Goal: Task Accomplishment & Management: Manage account settings

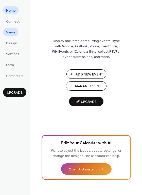
click at [13, 31] on span "Views" at bounding box center [10, 32] width 9 height 5
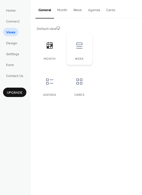
click at [78, 45] on icon at bounding box center [79, 45] width 8 height 8
click at [82, 85] on icon at bounding box center [79, 81] width 8 height 8
click at [14, 43] on span "Design" at bounding box center [11, 43] width 11 height 5
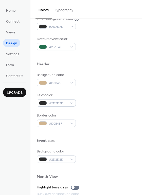
scroll to position [143, 0]
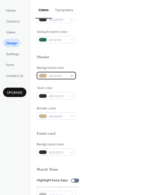
click at [57, 77] on span "#D0B48F" at bounding box center [58, 75] width 19 height 5
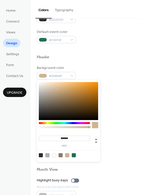
click at [93, 124] on div at bounding box center [95, 125] width 6 height 6
click at [96, 126] on div at bounding box center [95, 125] width 6 height 6
click at [76, 136] on input "*******" at bounding box center [64, 137] width 51 height 5
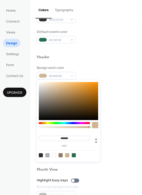
click at [76, 136] on input "*******" at bounding box center [64, 137] width 51 height 5
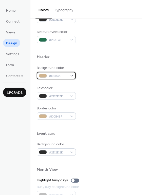
click at [54, 76] on span "#D0B48F" at bounding box center [58, 75] width 19 height 5
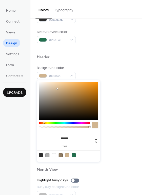
click at [62, 139] on input "*******" at bounding box center [64, 137] width 51 height 5
paste input
type input "*******"
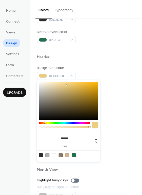
click at [121, 129] on div at bounding box center [86, 125] width 99 height 11
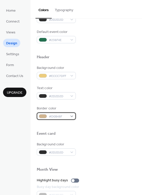
click at [56, 115] on span "#D0B48F" at bounding box center [58, 116] width 19 height 5
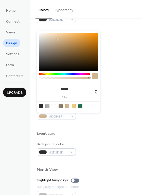
click at [65, 88] on input "*******" at bounding box center [64, 88] width 51 height 5
paste input
type input "******"
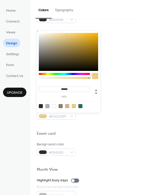
click at [107, 86] on div "Text color #2D2D2D" at bounding box center [86, 92] width 99 height 14
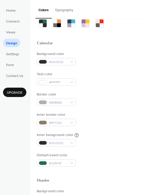
scroll to position [0, 0]
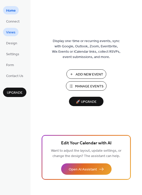
click at [11, 33] on span "Views" at bounding box center [10, 32] width 9 height 5
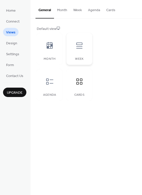
click at [78, 55] on div "Week" at bounding box center [79, 49] width 26 height 32
click at [78, 50] on div at bounding box center [79, 45] width 15 height 15
click at [43, 88] on div at bounding box center [49, 81] width 15 height 15
click at [77, 8] on button "Week" at bounding box center [77, 9] width 15 height 18
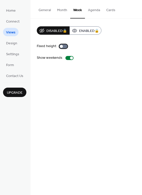
click at [61, 47] on div at bounding box center [61, 46] width 3 height 3
click at [61, 47] on div at bounding box center [63, 46] width 8 height 4
click at [90, 10] on button "Agenda" at bounding box center [94, 9] width 18 height 18
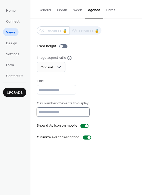
click at [48, 113] on input "**" at bounding box center [63, 111] width 53 height 9
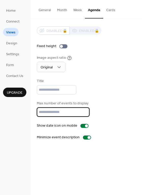
click at [48, 113] on input "**" at bounding box center [63, 111] width 53 height 9
type input "*"
click at [103, 95] on div "Disabled 🔒 Enabled 🔒 Fixed height Image aspect ratio Original Title Max number …" at bounding box center [86, 82] width 99 height 113
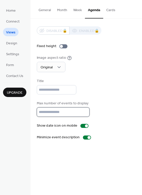
click at [52, 109] on input "*" at bounding box center [63, 111] width 53 height 9
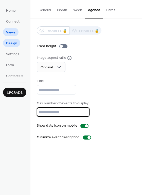
click at [13, 42] on span "Design" at bounding box center [11, 43] width 11 height 5
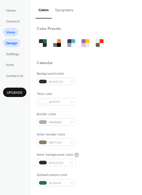
click at [9, 33] on span "Views" at bounding box center [10, 32] width 9 height 5
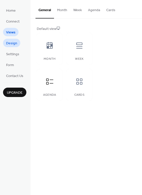
click at [10, 41] on span "Design" at bounding box center [11, 43] width 11 height 5
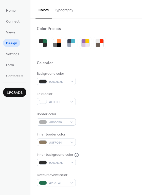
click at [55, 7] on button "Typography" at bounding box center [64, 9] width 25 height 18
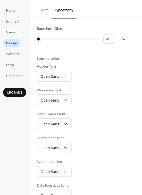
click at [43, 9] on button "Colors" at bounding box center [43, 9] width 16 height 18
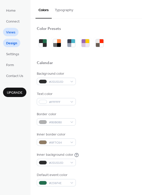
click at [10, 32] on span "Views" at bounding box center [10, 32] width 9 height 5
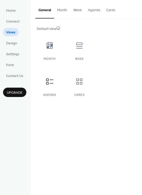
click at [95, 7] on button "Agenda" at bounding box center [94, 9] width 18 height 18
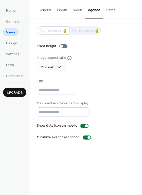
click at [116, 9] on button "Cards" at bounding box center [110, 9] width 15 height 18
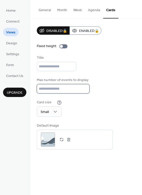
click at [51, 87] on input "*" at bounding box center [63, 88] width 53 height 9
type input "*"
click at [93, 85] on div "Max number of events to display *" at bounding box center [86, 85] width 99 height 16
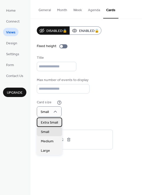
click at [52, 123] on span "Extra Small" at bounding box center [49, 122] width 17 height 5
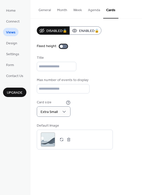
click at [62, 45] on div at bounding box center [61, 46] width 3 height 3
click at [62, 45] on div at bounding box center [63, 46] width 8 height 4
click at [12, 43] on span "Design" at bounding box center [11, 43] width 11 height 5
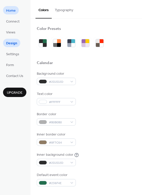
click at [12, 12] on span "Home" at bounding box center [11, 10] width 10 height 5
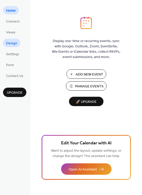
click at [17, 41] on link "Design" at bounding box center [11, 43] width 17 height 8
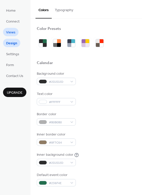
click at [14, 31] on span "Views" at bounding box center [10, 32] width 9 height 5
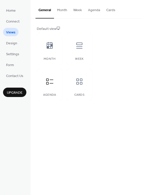
click at [111, 10] on button "Cards" at bounding box center [110, 9] width 15 height 18
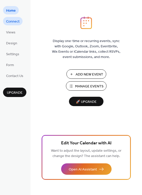
click at [16, 21] on span "Connect" at bounding box center [12, 21] width 13 height 5
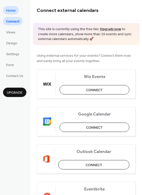
click at [10, 10] on span "Home" at bounding box center [11, 10] width 10 height 5
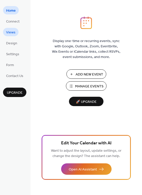
click at [13, 31] on span "Views" at bounding box center [10, 32] width 9 height 5
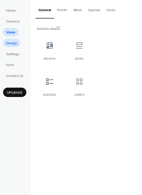
click at [12, 43] on span "Design" at bounding box center [11, 43] width 11 height 5
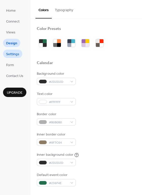
click at [13, 53] on span "Settings" at bounding box center [12, 54] width 13 height 5
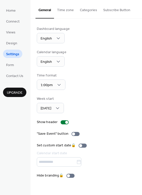
click at [85, 10] on button "Categories" at bounding box center [88, 9] width 23 height 18
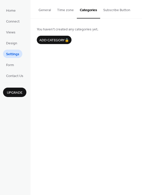
click at [46, 8] on button "General" at bounding box center [44, 9] width 18 height 18
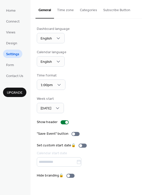
click at [88, 117] on div "Dashboard language English Calendar language English Time format 1:00pm Week st…" at bounding box center [86, 102] width 99 height 152
click at [63, 122] on div at bounding box center [64, 122] width 8 height 4
click at [63, 122] on div at bounding box center [62, 122] width 3 height 3
click at [63, 122] on div at bounding box center [64, 122] width 8 height 4
click at [62, 122] on div at bounding box center [62, 122] width 3 height 3
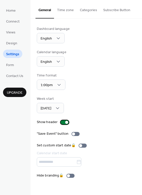
click at [62, 122] on div at bounding box center [64, 122] width 8 height 4
click at [49, 108] on span "Sunday" at bounding box center [45, 108] width 11 height 7
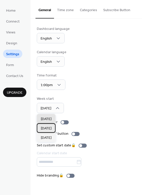
click at [48, 126] on span "[DATE]" at bounding box center [46, 128] width 11 height 5
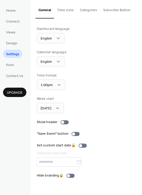
click at [82, 91] on div "Dashboard language English Calendar language English Time format 1:00pm Week st…" at bounding box center [86, 102] width 99 height 152
click at [70, 62] on div "Calendar language English" at bounding box center [86, 58] width 99 height 17
click at [67, 10] on button "Time zone" at bounding box center [65, 9] width 23 height 18
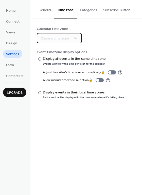
click at [59, 37] on span "Choose time zone" at bounding box center [54, 38] width 29 height 5
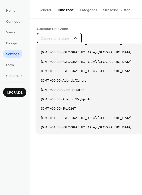
scroll to position [546, 0]
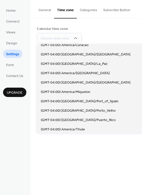
click at [102, 20] on div "Calendar time zone Choose time zone Event timezone display options ​ Display al…" at bounding box center [85, 63] width 111 height 88
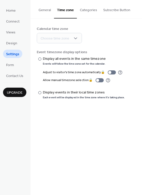
click at [95, 34] on div "Calendar time zone Choose time zone" at bounding box center [86, 34] width 99 height 17
click at [87, 12] on button "Categories" at bounding box center [88, 9] width 23 height 18
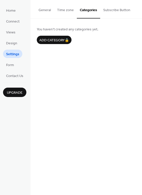
click at [104, 11] on button "Subscribe Button" at bounding box center [116, 9] width 33 height 18
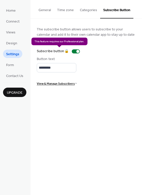
click at [74, 51] on div "Subscribe button 🔒" at bounding box center [59, 51] width 45 height 5
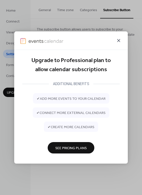
click at [117, 42] on icon at bounding box center [118, 40] width 6 height 6
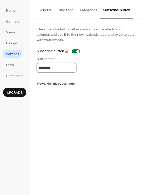
click at [67, 68] on input "*********" at bounding box center [56, 67] width 39 height 9
click at [11, 62] on span "Form" at bounding box center [10, 64] width 8 height 5
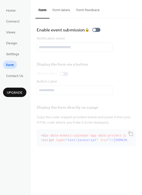
click at [58, 12] on button "Form labels" at bounding box center [61, 9] width 24 height 18
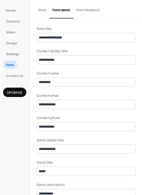
click at [84, 9] on button "Form feedback" at bounding box center [87, 9] width 29 height 18
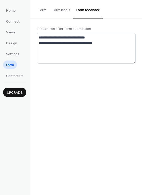
click at [58, 8] on button "Form labels" at bounding box center [61, 9] width 24 height 18
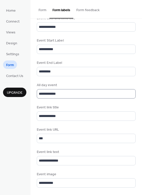
scroll to position [0, 0]
click at [43, 10] on button "Form" at bounding box center [42, 9] width 14 height 18
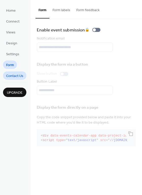
click at [18, 74] on span "Contact Us" at bounding box center [14, 75] width 17 height 5
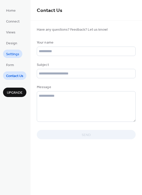
click at [13, 56] on span "Settings" at bounding box center [12, 54] width 13 height 5
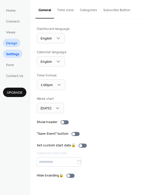
click at [13, 43] on span "Design" at bounding box center [11, 43] width 11 height 5
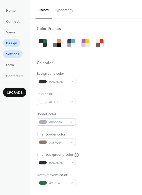
click at [14, 52] on span "Settings" at bounding box center [12, 54] width 13 height 5
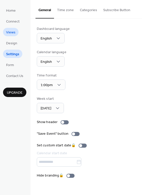
click at [12, 32] on span "Views" at bounding box center [10, 32] width 9 height 5
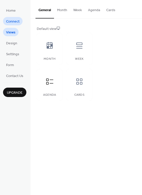
click at [12, 21] on span "Connect" at bounding box center [12, 21] width 13 height 5
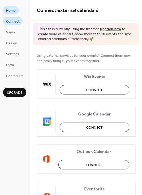
click at [11, 10] on span "Home" at bounding box center [11, 10] width 10 height 5
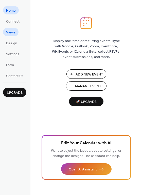
click at [14, 30] on span "Views" at bounding box center [10, 32] width 9 height 5
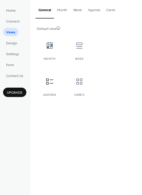
click at [107, 9] on button "Cards" at bounding box center [110, 9] width 15 height 18
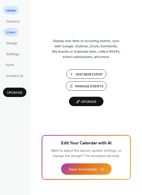
click at [13, 30] on span "Views" at bounding box center [10, 32] width 9 height 5
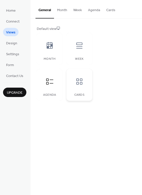
click at [80, 76] on div at bounding box center [79, 81] width 15 height 15
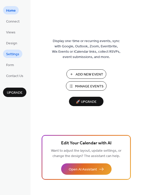
click at [14, 52] on span "Settings" at bounding box center [12, 54] width 13 height 5
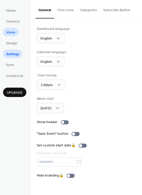
click at [11, 30] on span "Views" at bounding box center [10, 32] width 9 height 5
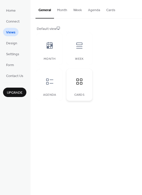
click at [78, 80] on icon at bounding box center [79, 81] width 6 height 6
click at [110, 12] on button "Cards" at bounding box center [110, 9] width 15 height 18
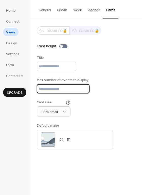
click at [52, 88] on input "*" at bounding box center [63, 88] width 53 height 9
type input "*"
click at [98, 102] on div "Card size Extra Small" at bounding box center [86, 108] width 99 height 17
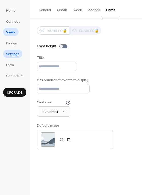
click at [14, 52] on span "Settings" at bounding box center [12, 54] width 13 height 5
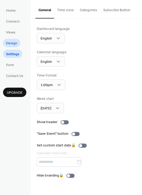
click at [14, 43] on span "Design" at bounding box center [11, 43] width 11 height 5
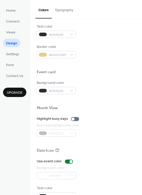
scroll to position [216, 0]
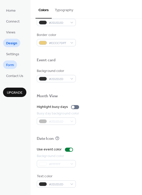
click at [14, 62] on link "Form" at bounding box center [10, 64] width 14 height 8
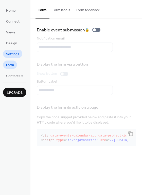
click at [14, 54] on span "Settings" at bounding box center [12, 54] width 13 height 5
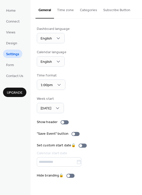
click at [104, 11] on button "Subscribe Button" at bounding box center [116, 9] width 33 height 18
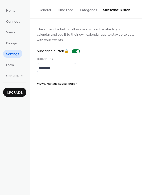
click at [44, 11] on button "General" at bounding box center [44, 9] width 18 height 18
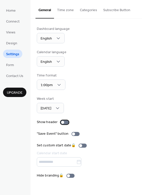
click at [62, 121] on div at bounding box center [62, 122] width 3 height 3
click at [16, 11] on link "Home" at bounding box center [11, 10] width 16 height 8
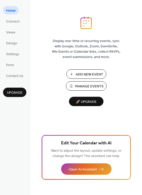
click at [85, 74] on span "Add New Event" at bounding box center [89, 74] width 28 height 5
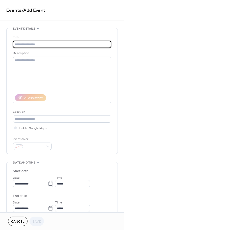
click at [36, 44] on input "text" at bounding box center [62, 44] width 99 height 7
type input "**********"
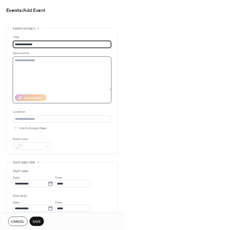
click at [42, 64] on textarea at bounding box center [62, 74] width 99 height 34
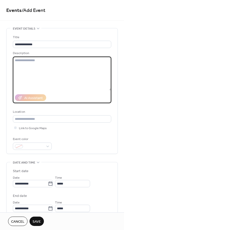
paste textarea "**********"
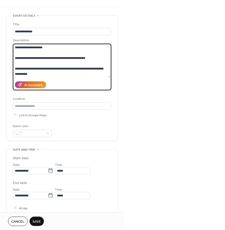
scroll to position [13, 0]
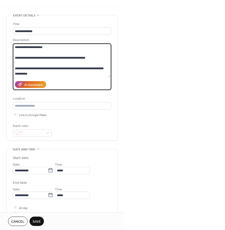
click at [38, 68] on textarea "**********" at bounding box center [62, 60] width 98 height 34
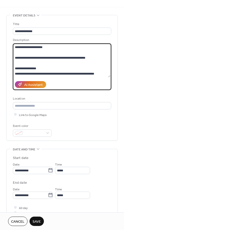
click at [41, 72] on textarea "**********" at bounding box center [62, 60] width 98 height 34
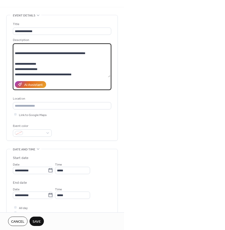
click at [52, 74] on textarea "**********" at bounding box center [62, 60] width 98 height 34
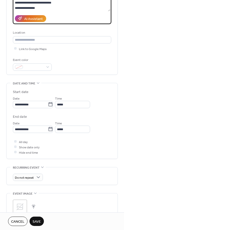
scroll to position [80, 0]
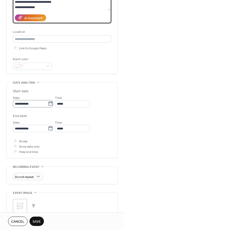
type textarea "**********"
click at [35, 105] on input "**********" at bounding box center [30, 103] width 35 height 7
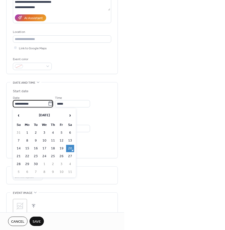
click at [44, 95] on div "**********" at bounding box center [33, 101] width 40 height 13
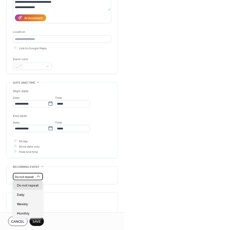
click at [28, 175] on span "Do not repeat" at bounding box center [24, 177] width 19 height 6
click at [27, 203] on span "Weekly" at bounding box center [22, 204] width 11 height 5
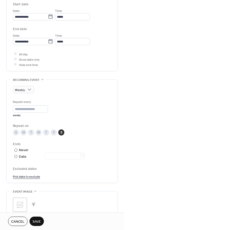
scroll to position [173, 0]
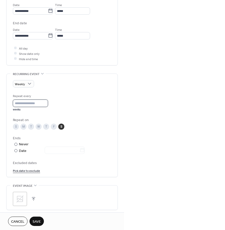
click at [28, 103] on input "*" at bounding box center [30, 103] width 35 height 7
click at [31, 113] on div "Repeat every * weeks Repeat on S M T W T F S Ends ​ Never ​ Date Excluded dates…" at bounding box center [62, 134] width 99 height 80
click at [24, 126] on div "M" at bounding box center [23, 127] width 6 height 6
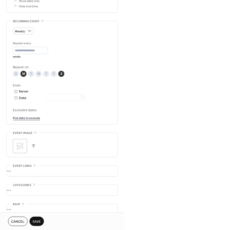
scroll to position [232, 0]
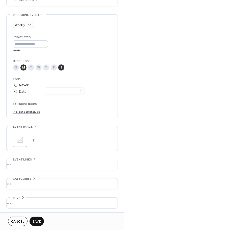
click at [19, 198] on div "•••" at bounding box center [62, 203] width 111 height 11
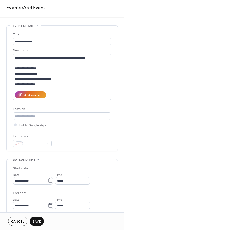
scroll to position [0, 0]
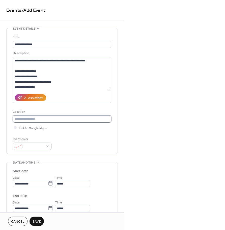
click at [33, 119] on input "text" at bounding box center [62, 118] width 99 height 7
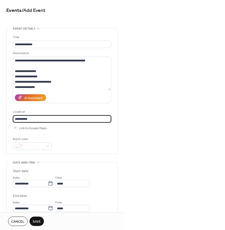
type input "**********"
click at [16, 127] on div at bounding box center [15, 127] width 5 height 5
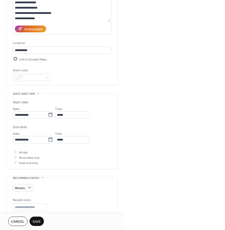
scroll to position [70, 0]
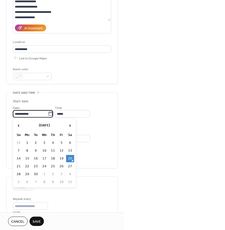
click at [22, 115] on input "**********" at bounding box center [30, 113] width 35 height 7
click at [24, 163] on td "22" at bounding box center [27, 166] width 8 height 7
type input "**********"
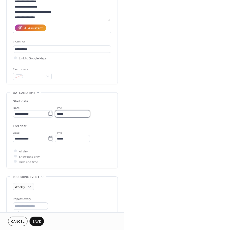
click at [68, 112] on input "*****" at bounding box center [72, 113] width 35 height 7
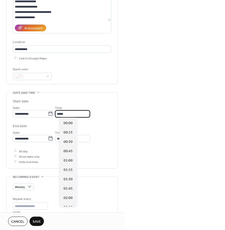
scroll to position [449, 0]
click at [73, 111] on input "******" at bounding box center [72, 113] width 35 height 7
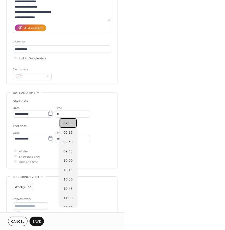
click at [70, 124] on span "09:00" at bounding box center [68, 123] width 9 height 5
type input "*****"
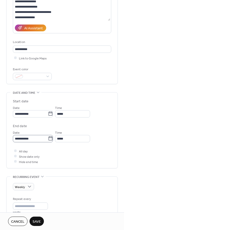
scroll to position [0, 0]
click at [45, 137] on input "**********" at bounding box center [32, 138] width 38 height 7
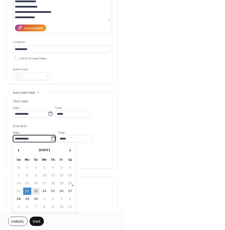
click at [37, 188] on td "23" at bounding box center [36, 191] width 8 height 7
type input "**********"
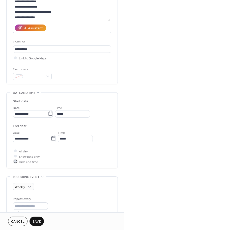
click at [16, 161] on div at bounding box center [15, 161] width 3 height 3
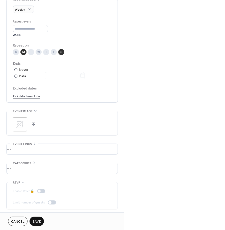
scroll to position [248, 0]
click at [19, 120] on icon at bounding box center [20, 124] width 8 height 8
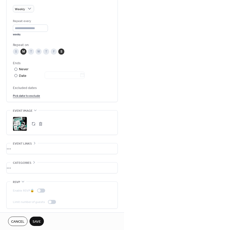
click at [38, 221] on span "Save" at bounding box center [37, 221] width 8 height 5
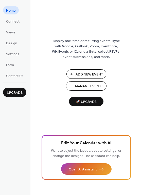
click at [85, 86] on span "Manage Events" at bounding box center [89, 86] width 28 height 5
click at [14, 19] on span "Connect" at bounding box center [12, 21] width 13 height 5
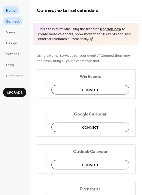
click at [11, 12] on span "Home" at bounding box center [11, 10] width 10 height 5
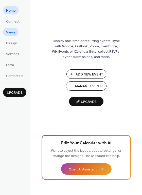
click at [13, 31] on span "Views" at bounding box center [10, 32] width 9 height 5
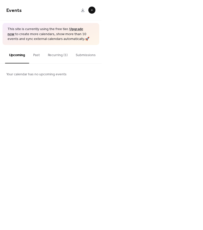
click at [53, 56] on button "Recurring (1)" at bounding box center [58, 54] width 28 height 18
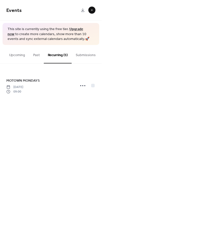
click at [37, 54] on button "Past" at bounding box center [36, 54] width 15 height 18
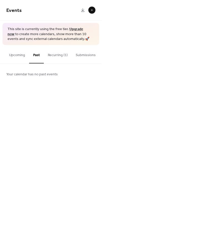
click at [88, 55] on button "Submissions" at bounding box center [86, 54] width 28 height 18
click at [62, 55] on button "Recurring (1)" at bounding box center [58, 54] width 28 height 18
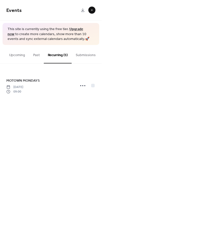
click at [92, 9] on button at bounding box center [91, 10] width 7 height 7
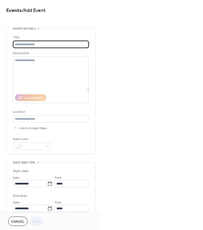
click at [34, 44] on input "text" at bounding box center [51, 44] width 76 height 7
type input "*"
type input "**********"
type input "*"
type input "**********"
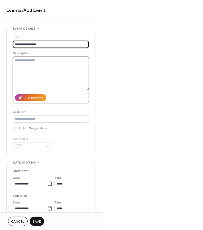
click at [47, 66] on textarea at bounding box center [51, 74] width 76 height 34
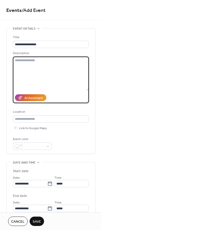
paste textarea "**********"
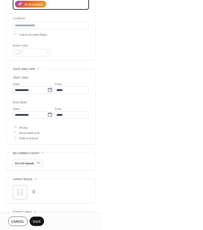
scroll to position [96, 0]
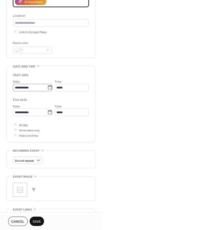
type textarea "**********"
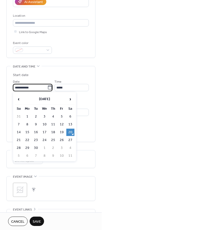
click at [27, 86] on input "**********" at bounding box center [30, 87] width 34 height 7
click at [37, 140] on td "23" at bounding box center [36, 139] width 8 height 7
type input "**********"
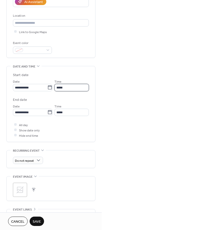
click at [68, 87] on input "*****" at bounding box center [71, 87] width 34 height 7
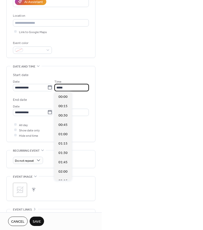
scroll to position [449, 0]
type input "*"
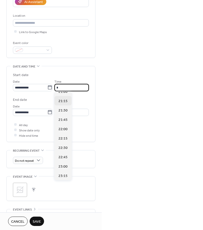
scroll to position [787, 0]
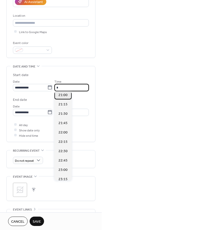
click at [63, 95] on span "21:00" at bounding box center [62, 95] width 9 height 5
type input "*****"
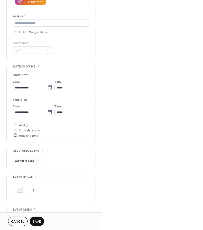
click at [15, 135] on div at bounding box center [15, 135] width 3 height 3
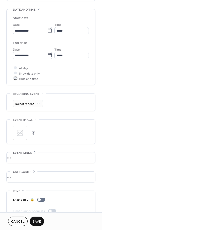
scroll to position [154, 0]
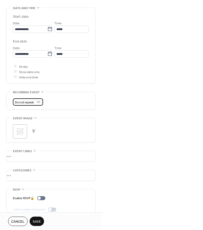
click at [30, 100] on span "Do not repeat" at bounding box center [24, 102] width 19 height 6
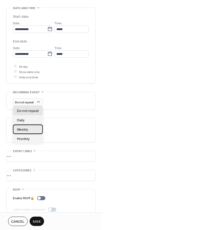
click at [27, 126] on div "Weekly" at bounding box center [28, 129] width 30 height 9
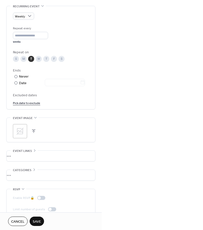
scroll to position [248, 0]
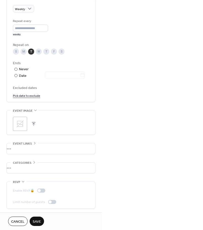
click at [22, 126] on icon at bounding box center [20, 124] width 8 height 8
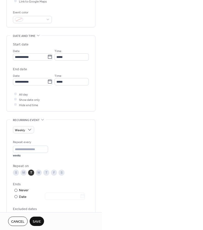
scroll to position [110, 0]
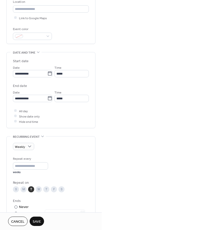
click at [38, 220] on span "Save" at bounding box center [37, 221] width 8 height 5
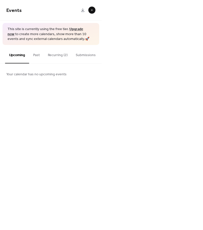
click at [62, 58] on button "Recurring (2)" at bounding box center [58, 54] width 28 height 18
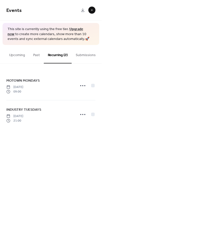
click at [92, 10] on button at bounding box center [91, 10] width 7 height 7
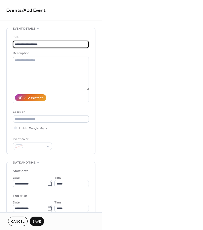
type input "**********"
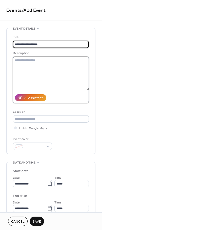
click at [41, 59] on textarea at bounding box center [51, 74] width 76 height 34
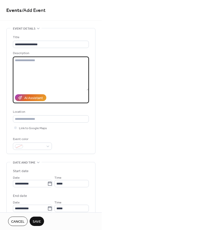
paste textarea "**********"
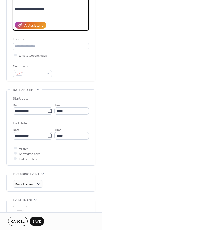
scroll to position [74, 0]
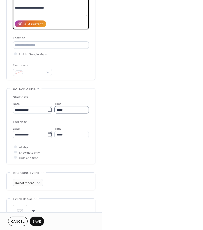
type textarea "**********"
click at [64, 109] on input "*****" at bounding box center [71, 109] width 34 height 7
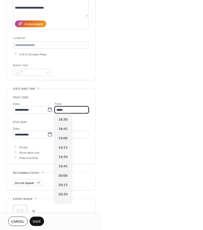
scroll to position [699, 0]
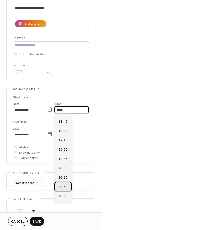
click at [65, 189] on span "20:30" at bounding box center [62, 186] width 9 height 5
type input "*****"
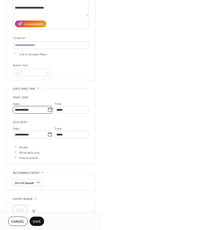
click at [29, 111] on input "**********" at bounding box center [30, 109] width 34 height 7
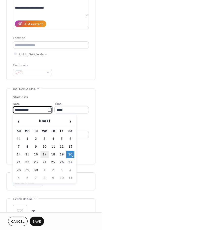
click at [45, 155] on td "17" at bounding box center [44, 154] width 8 height 7
type input "**********"
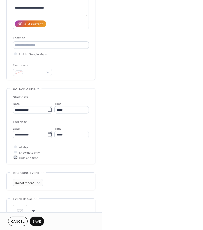
click at [28, 158] on span "Hide end time" at bounding box center [28, 157] width 19 height 5
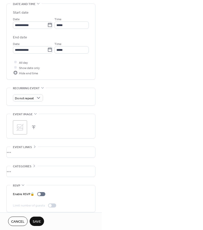
scroll to position [162, 0]
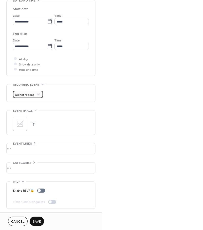
click at [28, 92] on span "Do not repeat" at bounding box center [24, 95] width 19 height 6
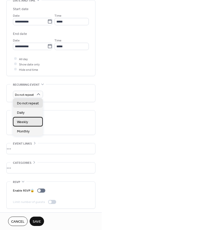
click at [27, 123] on span "Weekly" at bounding box center [22, 121] width 11 height 5
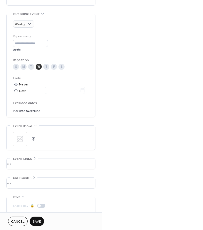
scroll to position [243, 0]
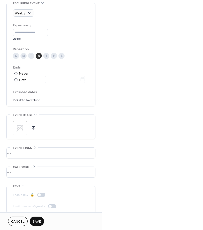
click at [19, 130] on icon at bounding box center [19, 128] width 7 height 7
click at [37, 219] on span "Save" at bounding box center [37, 221] width 8 height 5
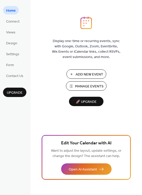
click at [82, 86] on span "Manage Events" at bounding box center [89, 86] width 28 height 5
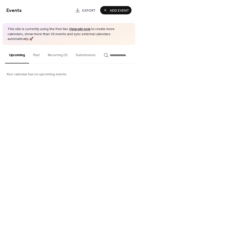
click at [69, 48] on button "Recurring (3)" at bounding box center [58, 54] width 28 height 18
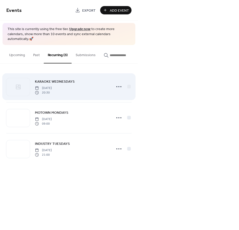
click at [52, 86] on span "[DATE]" at bounding box center [43, 88] width 17 height 5
click at [85, 79] on div "KARAOKE WEDNESDAYS Wednesday, September 17, 2025 20:30" at bounding box center [72, 87] width 74 height 16
click at [120, 86] on icon at bounding box center [119, 87] width 8 height 8
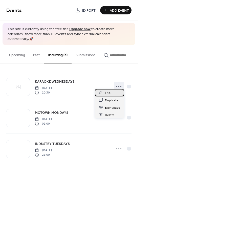
click at [110, 92] on div "Edit" at bounding box center [109, 92] width 29 height 7
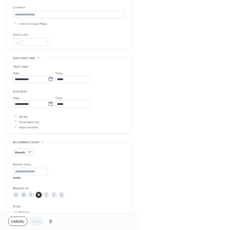
scroll to position [248, 0]
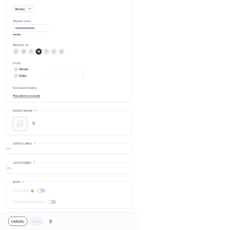
click at [26, 124] on div ";" at bounding box center [20, 124] width 14 height 14
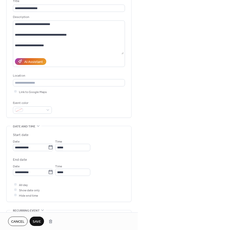
scroll to position [28, 0]
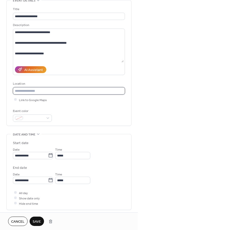
click at [49, 94] on input "text" at bounding box center [69, 90] width 112 height 7
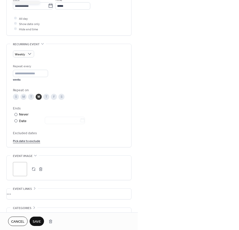
scroll to position [248, 0]
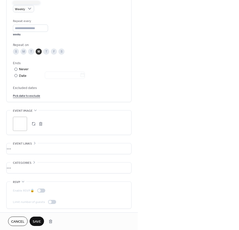
type input "**********"
click at [35, 222] on span "Save" at bounding box center [37, 221] width 8 height 5
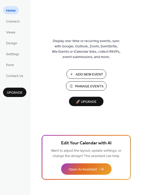
click at [91, 87] on span "Manage Events" at bounding box center [89, 86] width 28 height 5
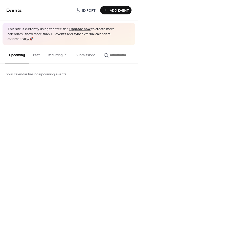
click at [61, 48] on button "Recurring (3)" at bounding box center [58, 54] width 28 height 18
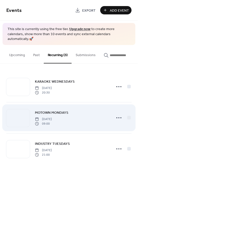
click at [63, 111] on span "MOTOWN MONDAYS" at bounding box center [51, 112] width 33 height 5
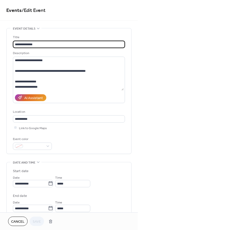
click at [63, 111] on div "Location" at bounding box center [68, 111] width 111 height 5
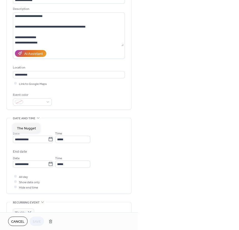
scroll to position [45, 0]
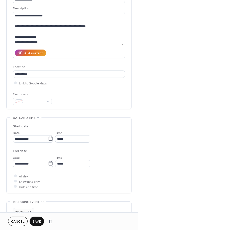
click at [59, 180] on div "All day Show date only Hide end time" at bounding box center [69, 181] width 112 height 16
click at [46, 165] on input "**********" at bounding box center [30, 163] width 35 height 7
click at [49, 173] on div "All day Show date only Hide end time" at bounding box center [69, 181] width 112 height 16
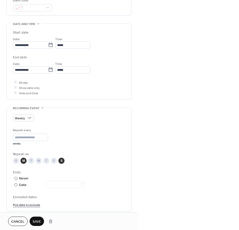
scroll to position [150, 0]
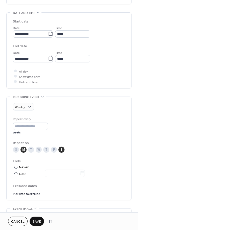
click at [62, 150] on div "S" at bounding box center [61, 150] width 6 height 6
click at [36, 219] on span "Save" at bounding box center [37, 221] width 8 height 5
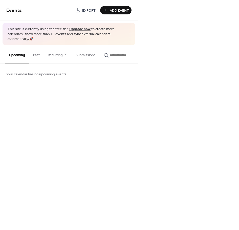
click at [58, 50] on button "Recurring (3)" at bounding box center [58, 54] width 28 height 18
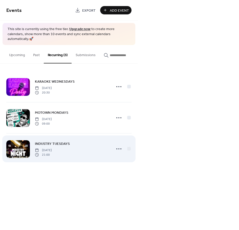
click at [93, 133] on div "INDUSTRY TUESDAYS [DATE] 21:00" at bounding box center [68, 148] width 125 height 31
click at [118, 148] on icon at bounding box center [119, 149] width 8 height 8
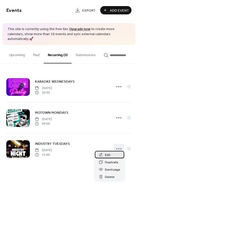
click at [115, 153] on div "Edit" at bounding box center [109, 154] width 29 height 7
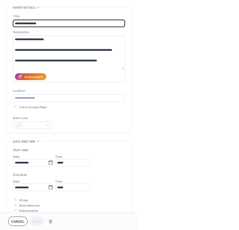
scroll to position [26, 0]
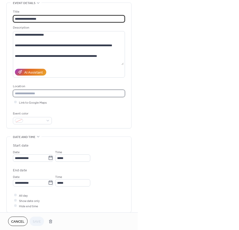
click at [36, 93] on input "text" at bounding box center [69, 93] width 112 height 7
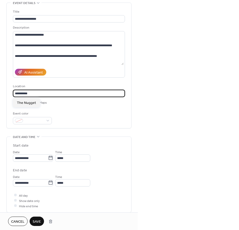
type input "**********"
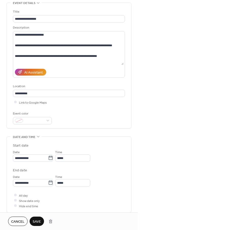
click at [35, 220] on span "Save" at bounding box center [37, 221] width 8 height 5
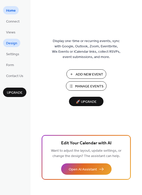
click at [12, 41] on span "Design" at bounding box center [11, 43] width 11 height 5
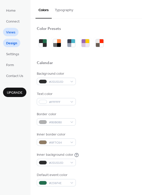
click at [12, 35] on span "Views" at bounding box center [10, 32] width 9 height 5
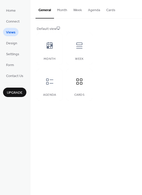
click at [111, 8] on button "Cards" at bounding box center [110, 9] width 15 height 18
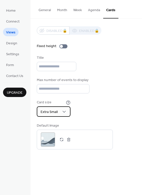
click at [55, 110] on span "Extra Small" at bounding box center [48, 111] width 17 height 7
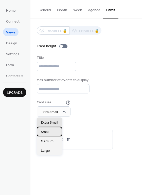
click at [50, 131] on div "Small" at bounding box center [49, 131] width 25 height 9
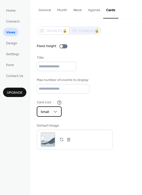
click at [52, 115] on div "Small" at bounding box center [49, 111] width 25 height 10
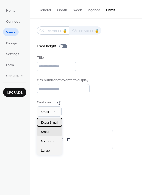
click at [50, 121] on span "Extra Small" at bounding box center [49, 122] width 17 height 5
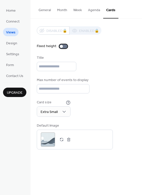
click at [61, 47] on div at bounding box center [63, 46] width 8 height 4
click at [63, 54] on div "Disabled 🔒 Enabled 🔒 Fixed height Title Max number of events to display * Card …" at bounding box center [86, 87] width 99 height 123
click at [64, 45] on div at bounding box center [65, 46] width 3 height 3
